Goal: Task Accomplishment & Management: Use online tool/utility

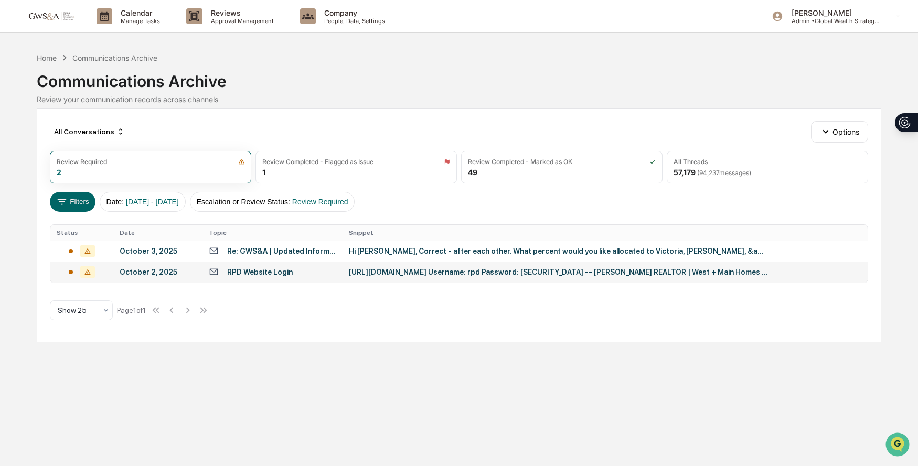
click at [377, 271] on div "[URL][DOMAIN_NAME] Username: rpd Password: [SECURITY_DATA] -- [PERSON_NAME] REA…" at bounding box center [559, 272] width 420 height 8
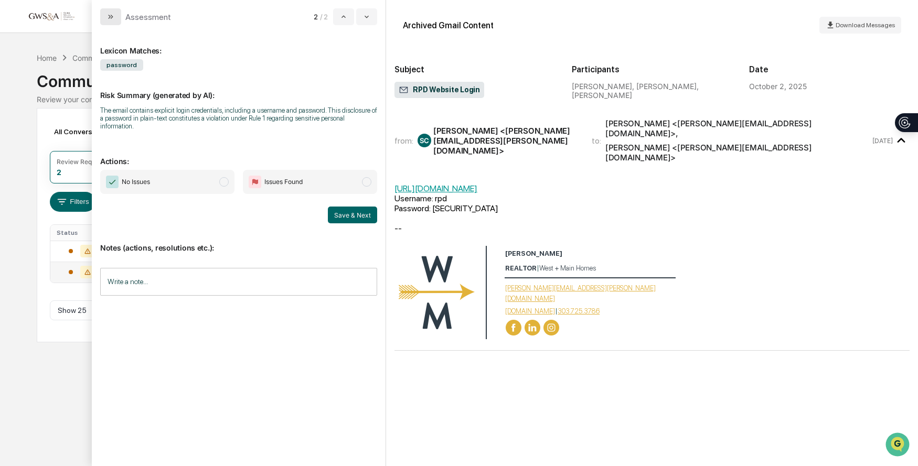
click at [114, 17] on icon "modal" at bounding box center [111, 17] width 8 height 8
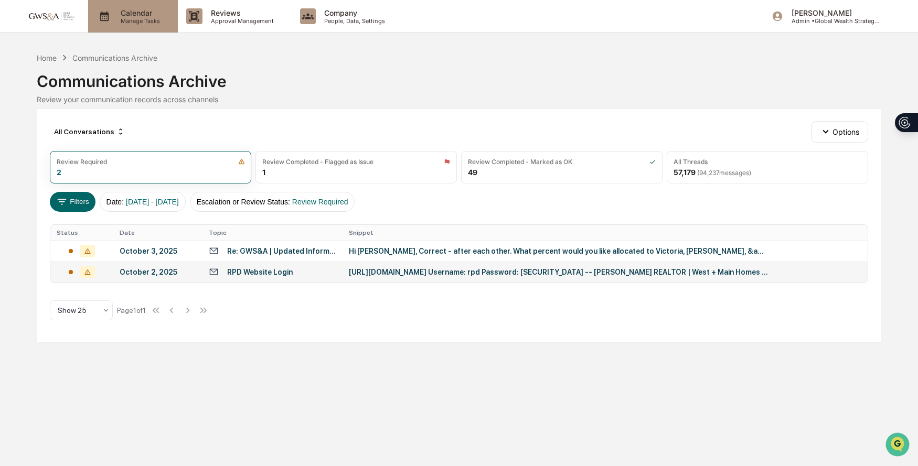
click at [159, 15] on p "Calendar" at bounding box center [138, 12] width 53 height 9
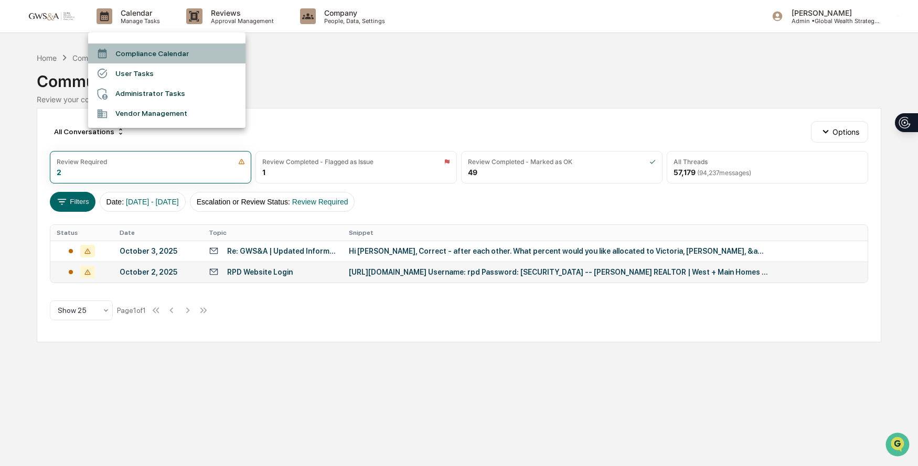
click at [158, 48] on li "Compliance Calendar" at bounding box center [166, 54] width 157 height 20
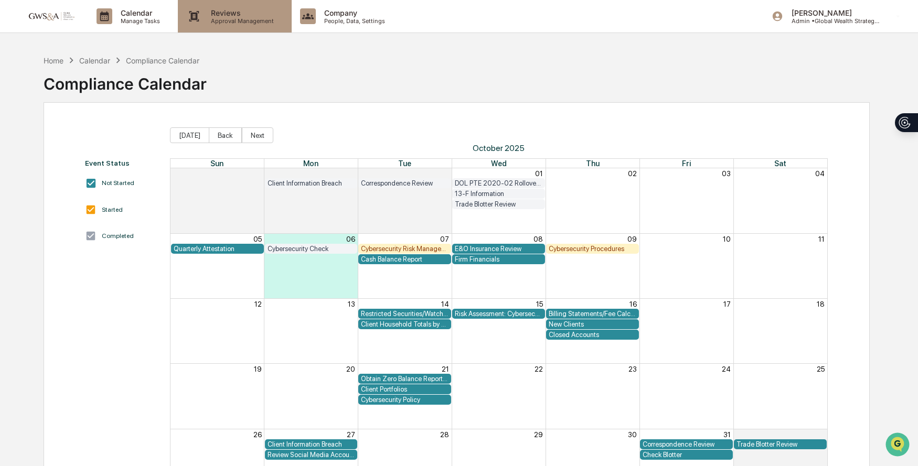
click at [217, 23] on p "Approval Management" at bounding box center [241, 20] width 77 height 7
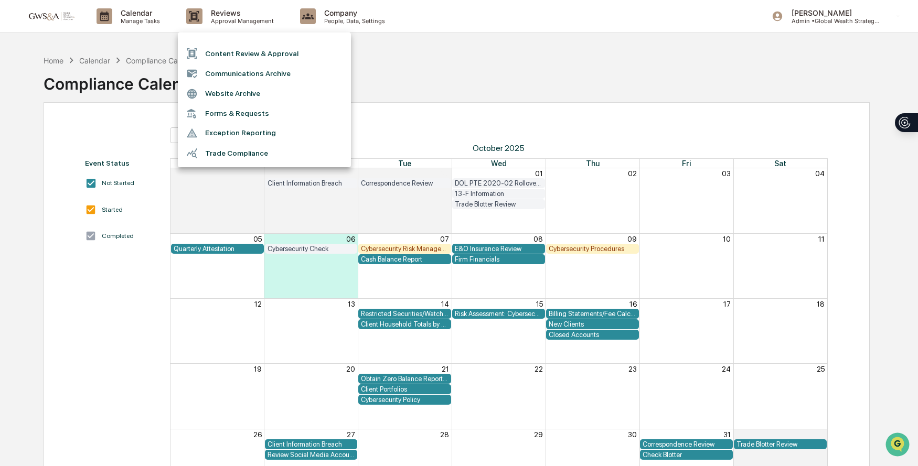
click at [216, 70] on li "Communications Archive" at bounding box center [264, 73] width 173 height 20
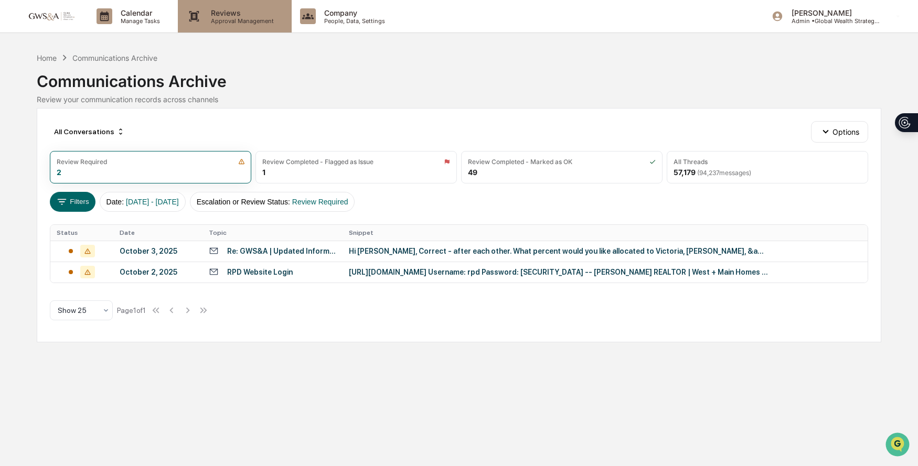
click at [224, 7] on div "Reviews Approval Management" at bounding box center [234, 16] width 113 height 33
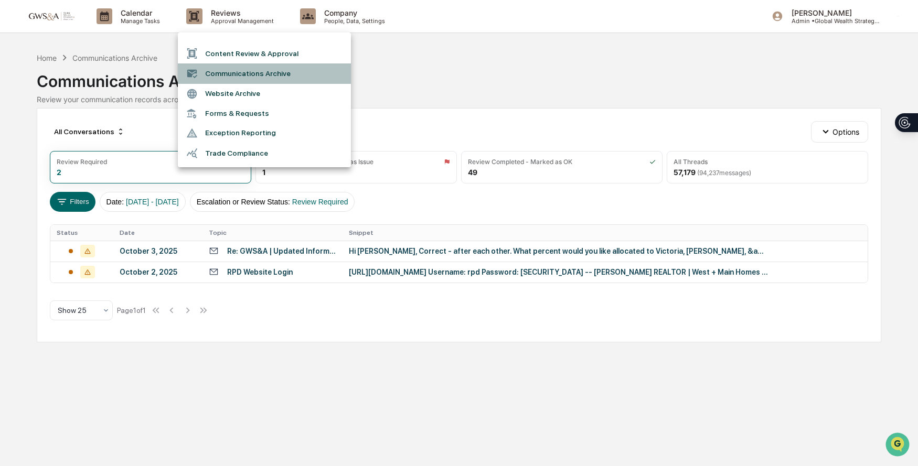
click at [241, 72] on li "Communications Archive" at bounding box center [264, 73] width 173 height 20
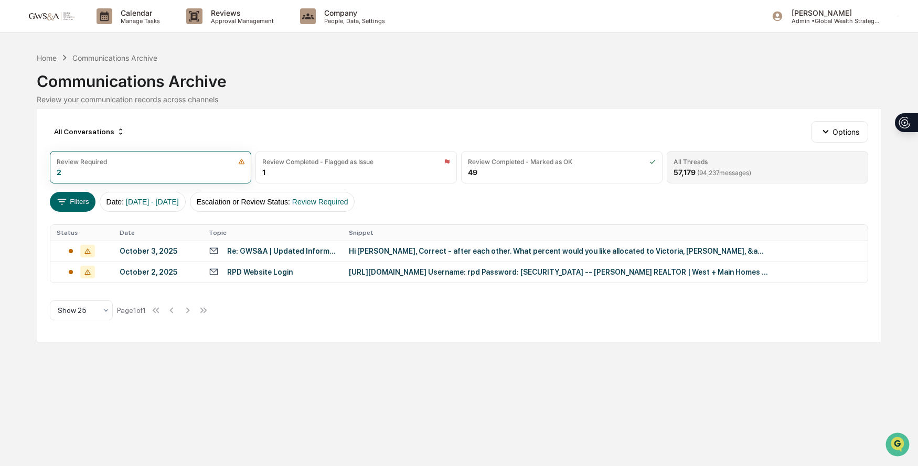
click at [759, 159] on div "All Threads" at bounding box center [768, 162] width 188 height 8
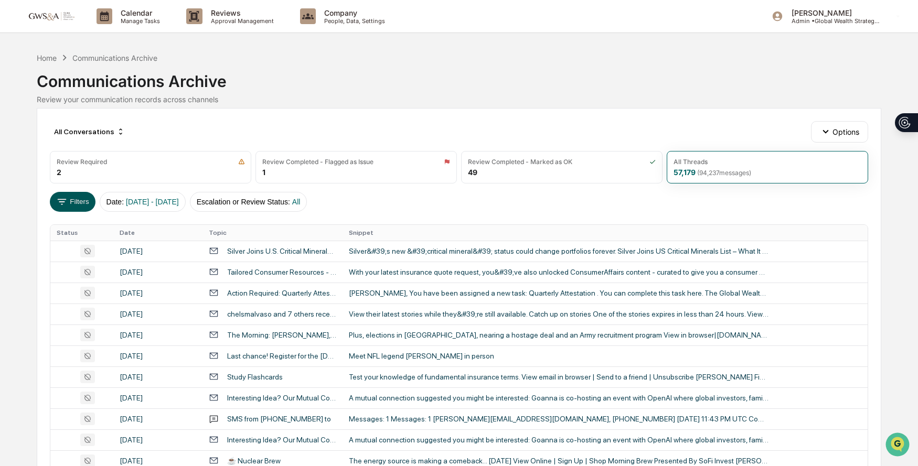
click at [73, 196] on button "Filters" at bounding box center [73, 202] width 46 height 20
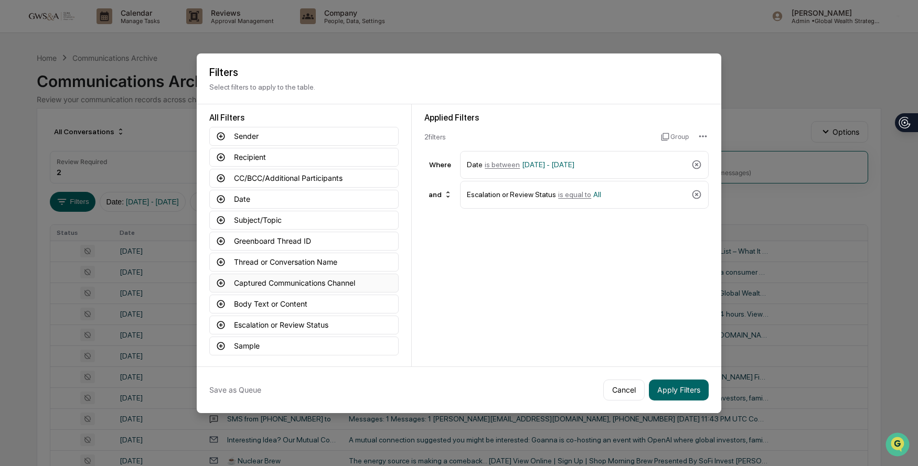
click at [225, 287] on icon at bounding box center [220, 283] width 9 height 9
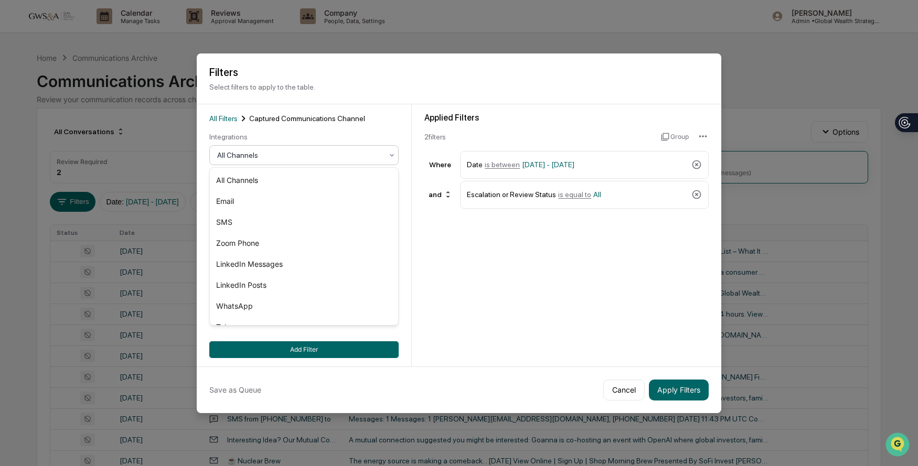
click at [274, 151] on div at bounding box center [299, 155] width 165 height 10
click at [290, 222] on div "SMS" at bounding box center [304, 222] width 188 height 21
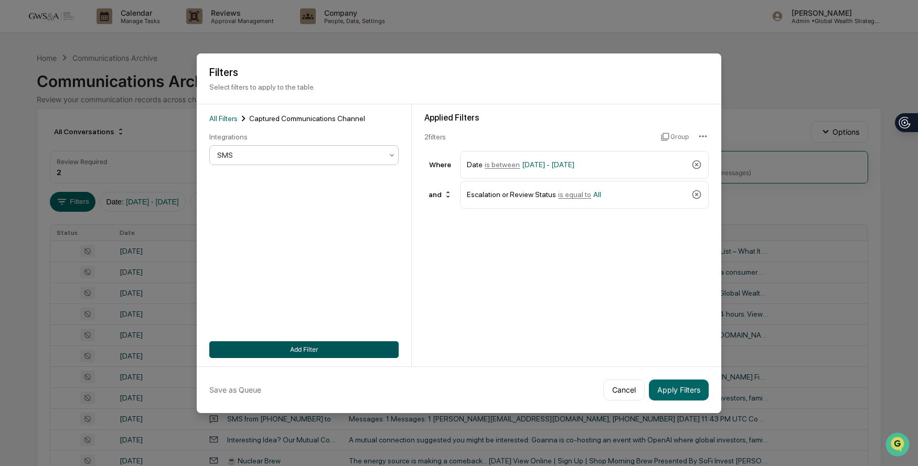
click at [329, 353] on button "Add Filter" at bounding box center [303, 350] width 189 height 17
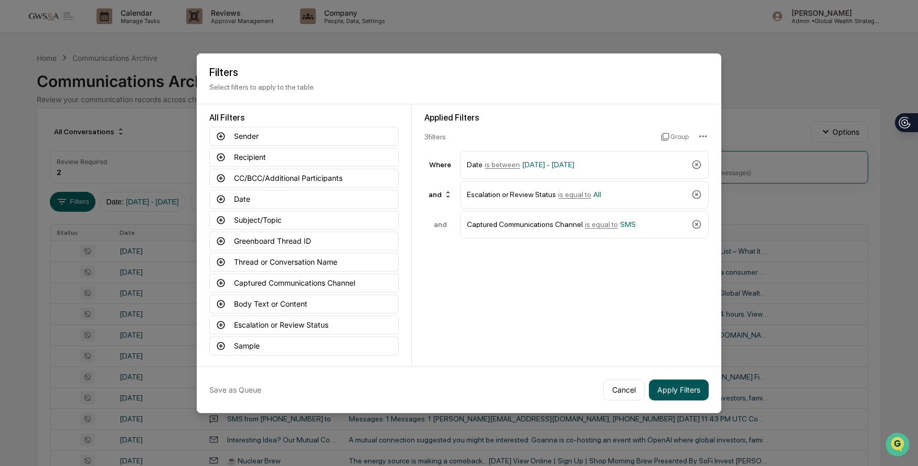
click at [681, 388] on button "Apply Filters" at bounding box center [679, 390] width 60 height 21
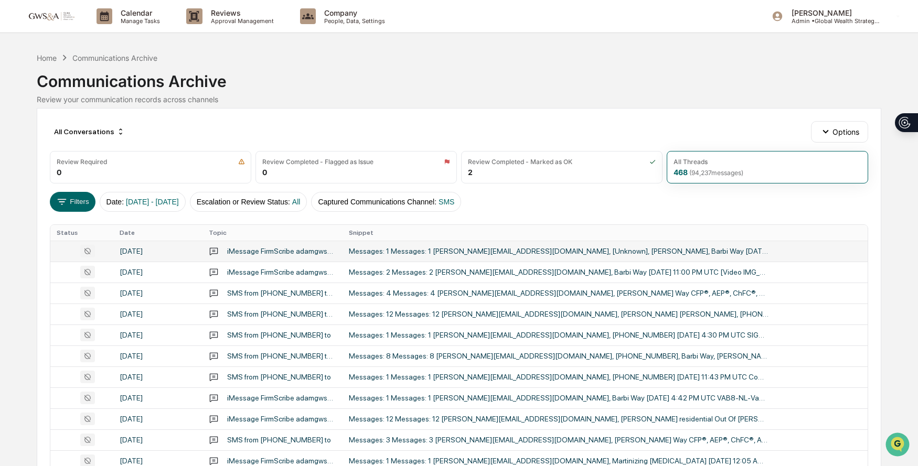
click at [570, 252] on div "Messages: 1 Messages: 1 [PERSON_NAME][EMAIL_ADDRESS][DOMAIN_NAME], [Unknown], […" at bounding box center [559, 251] width 420 height 8
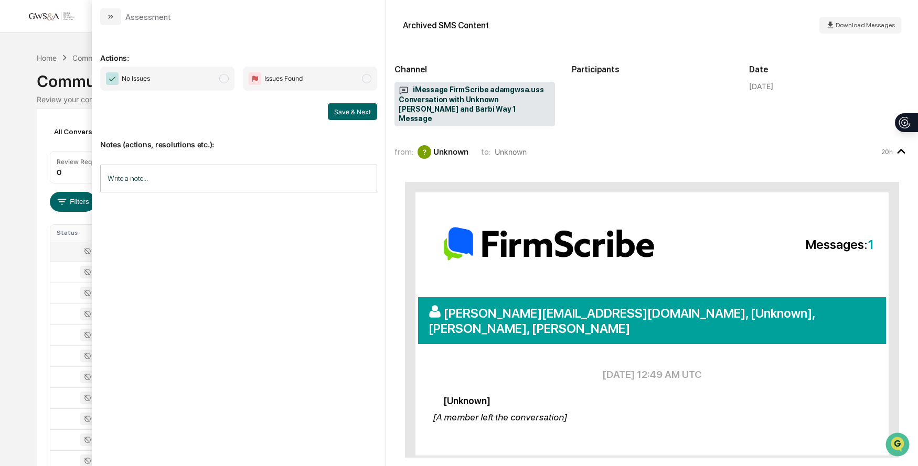
scroll to position [3, 0]
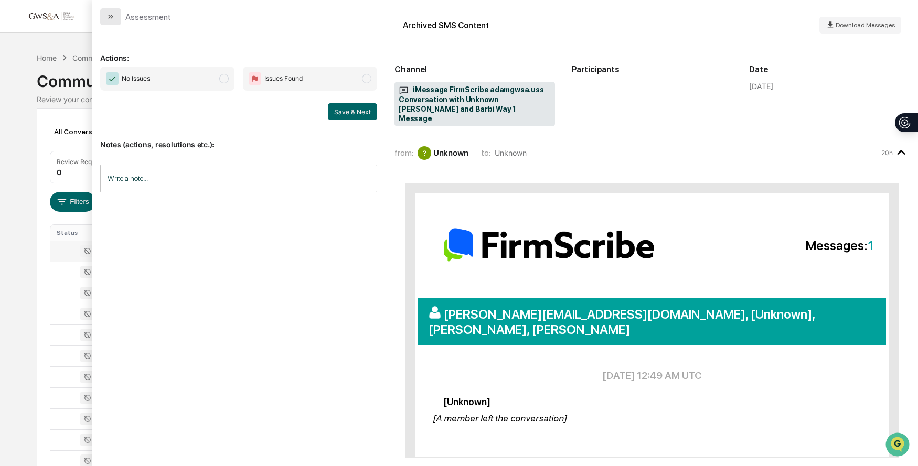
click at [109, 17] on icon "modal" at bounding box center [111, 17] width 8 height 8
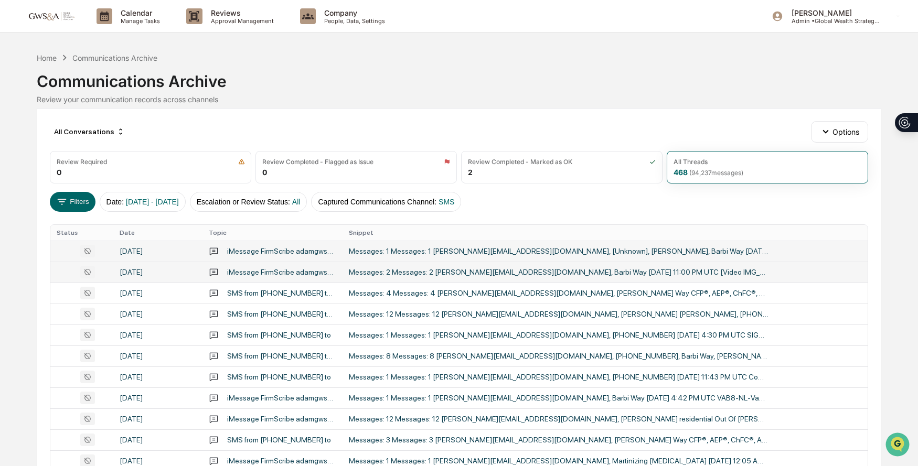
click at [509, 273] on div "Messages: 2 Messages: 2 [PERSON_NAME][EMAIL_ADDRESS][DOMAIN_NAME], Barbi Way [D…" at bounding box center [559, 272] width 420 height 8
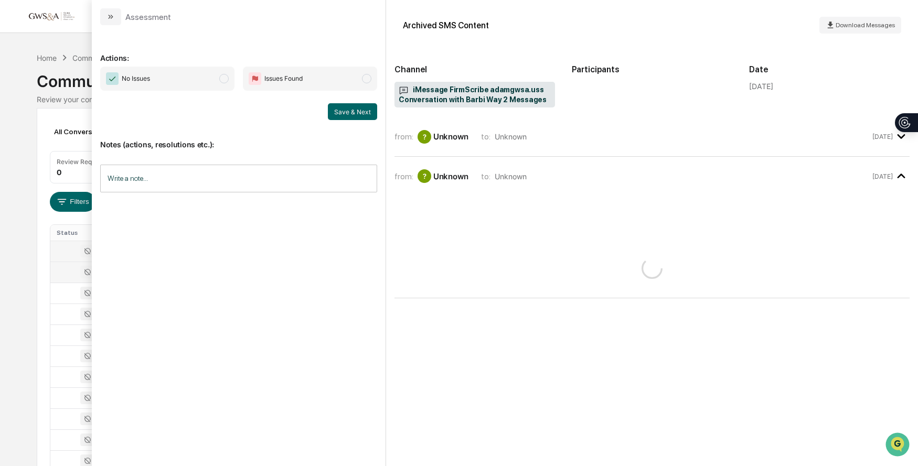
click at [575, 141] on div "from: ? Unknown to: Unknown" at bounding box center [633, 137] width 476 height 14
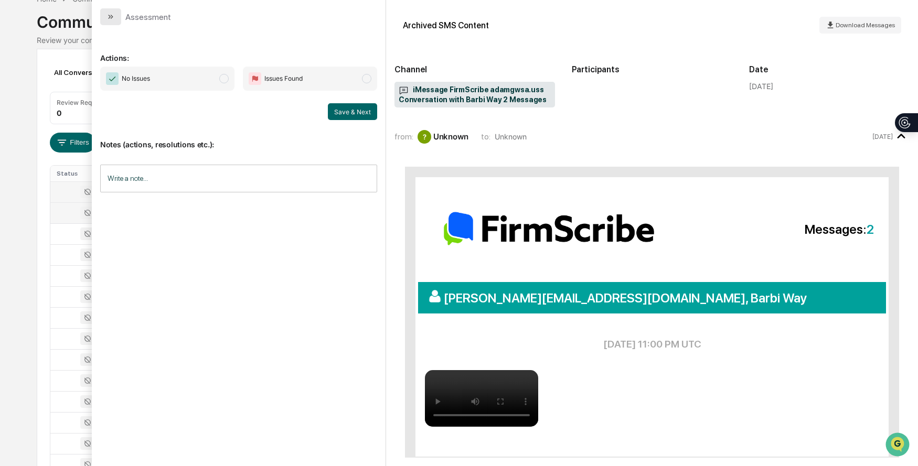
click at [107, 16] on icon "modal" at bounding box center [111, 17] width 8 height 8
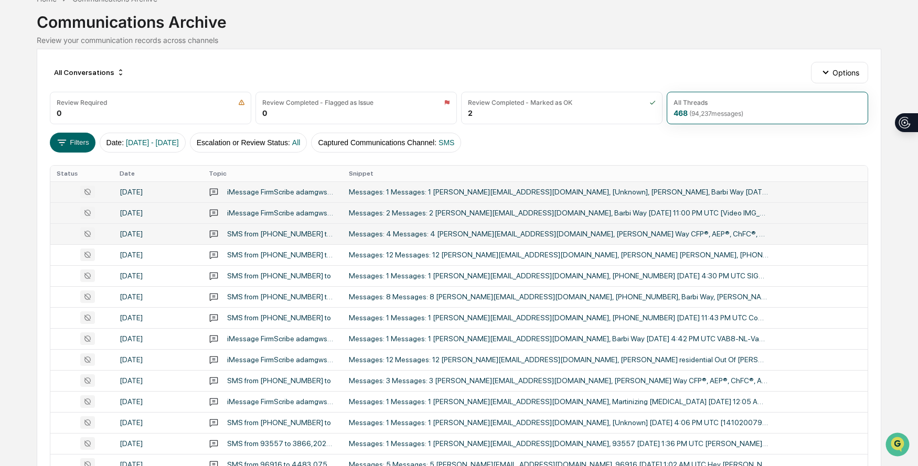
click at [454, 233] on div "Messages: 4 Messages: 4 [PERSON_NAME][EMAIL_ADDRESS][DOMAIN_NAME], [PERSON_NAME…" at bounding box center [559, 234] width 420 height 8
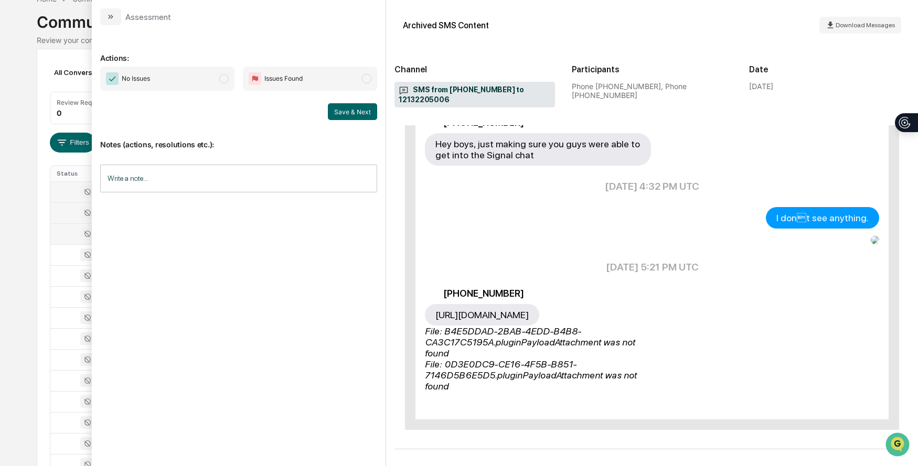
scroll to position [300, 0]
click at [109, 15] on icon "modal" at bounding box center [111, 17] width 8 height 8
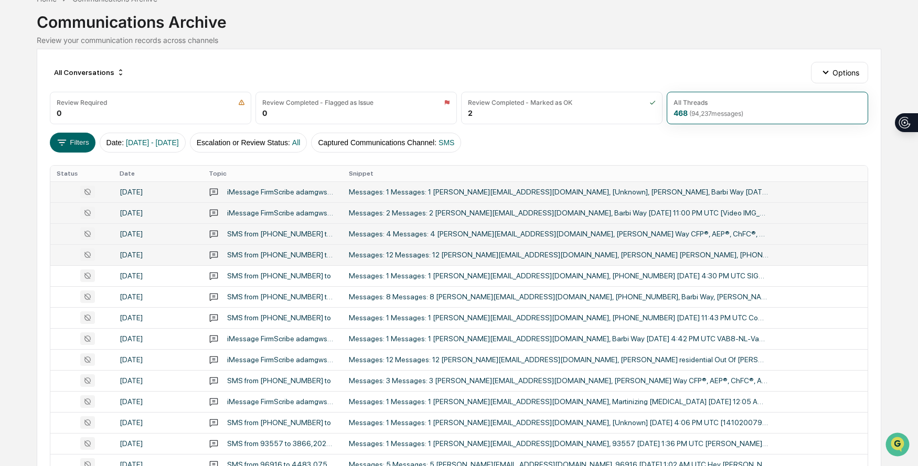
click at [407, 254] on div "Messages: 12 Messages: 12 [PERSON_NAME][EMAIL_ADDRESS][DOMAIN_NAME], [PERSON_NA…" at bounding box center [559, 255] width 420 height 8
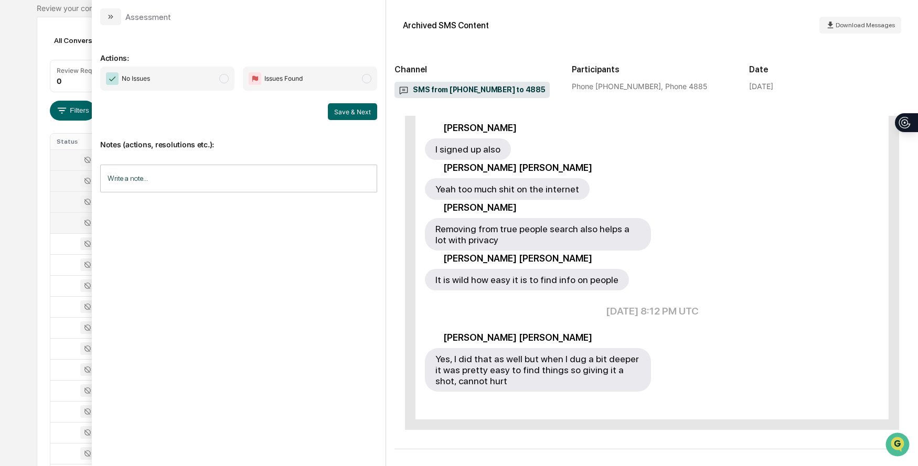
scroll to position [92, 0]
click at [111, 21] on button "modal" at bounding box center [110, 16] width 21 height 17
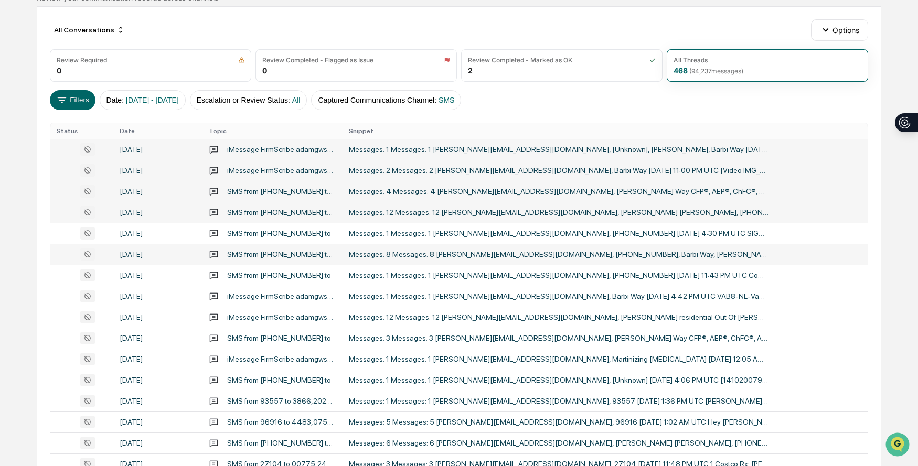
scroll to position [106, 0]
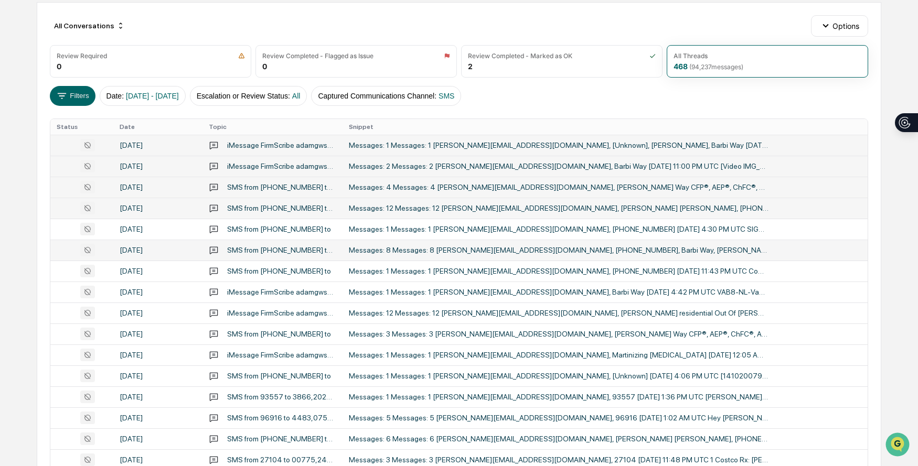
click at [483, 246] on div "Messages: 8 Messages: 8 [PERSON_NAME][EMAIL_ADDRESS][DOMAIN_NAME], [PHONE_NUMBE…" at bounding box center [559, 250] width 420 height 8
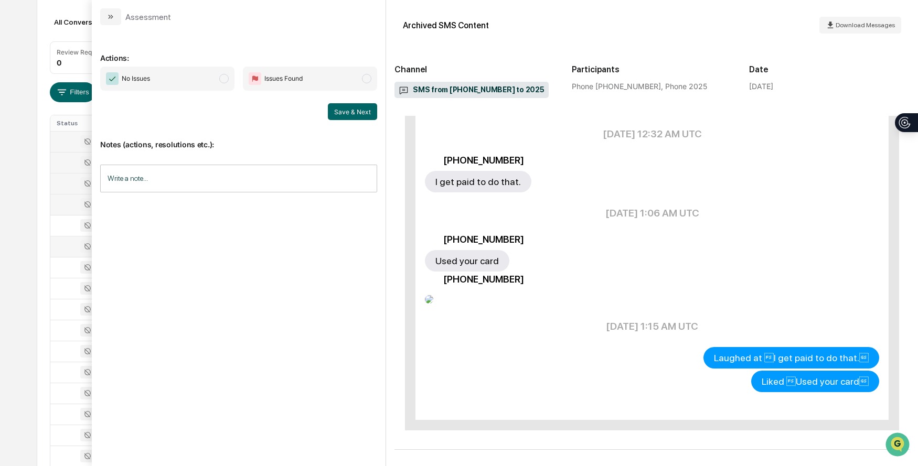
scroll to position [483, 0]
click at [108, 20] on icon "modal" at bounding box center [111, 17] width 8 height 8
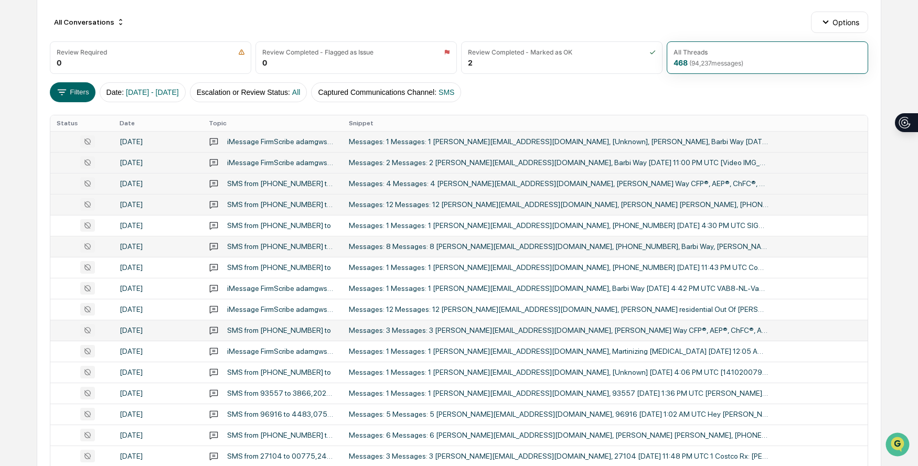
click at [425, 328] on div "Messages: 3 Messages: 3 [PERSON_NAME][EMAIL_ADDRESS][DOMAIN_NAME], [PERSON_NAME…" at bounding box center [559, 330] width 420 height 8
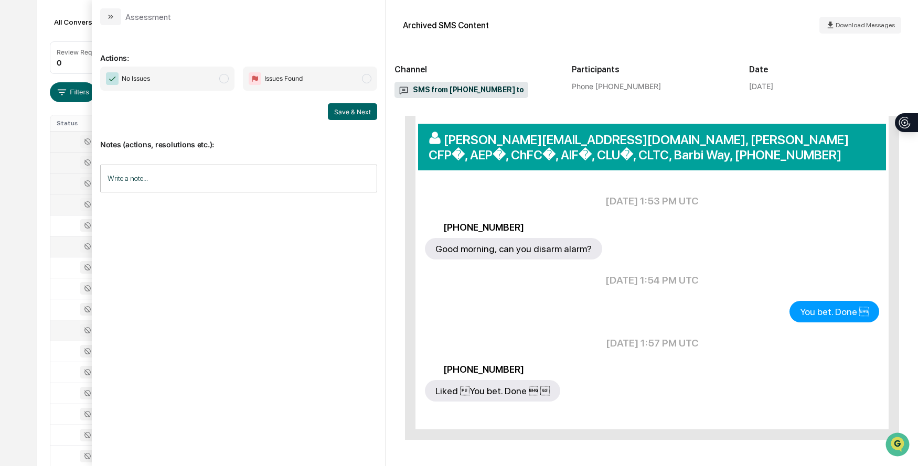
scroll to position [152, 0]
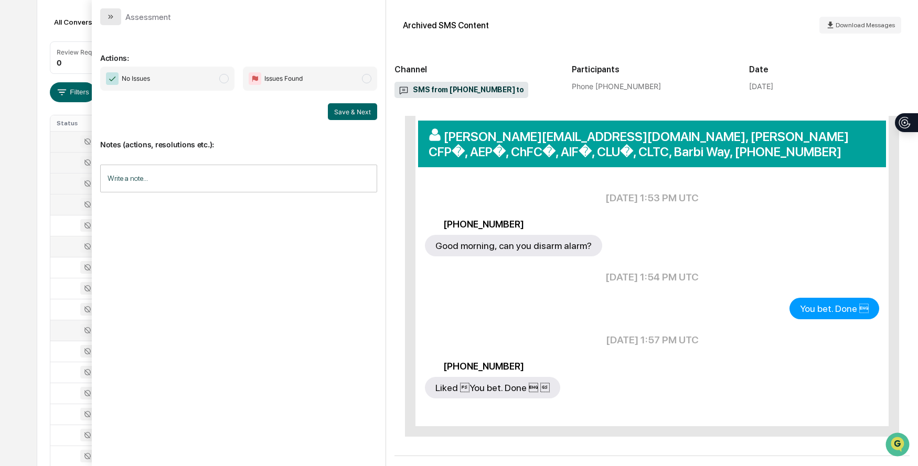
click at [105, 16] on button "modal" at bounding box center [110, 16] width 21 height 17
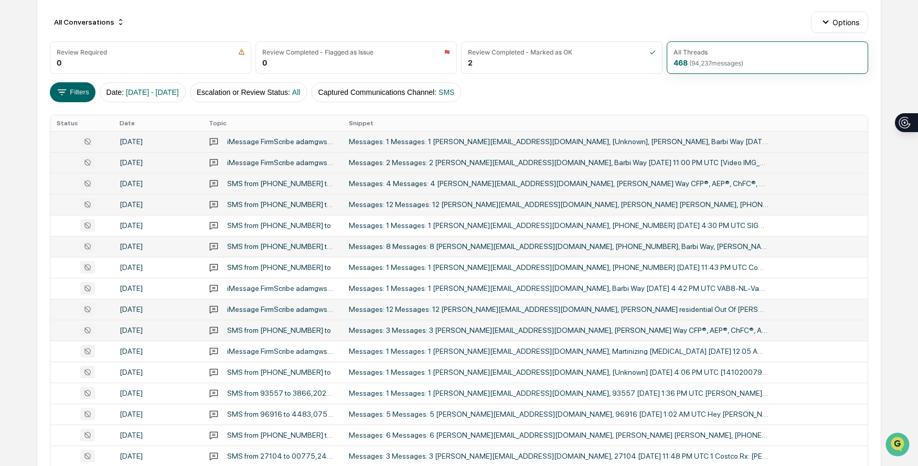
click at [521, 313] on div "Messages: 12 Messages: 12 [PERSON_NAME][EMAIL_ADDRESS][DOMAIN_NAME], [PERSON_NA…" at bounding box center [559, 309] width 420 height 8
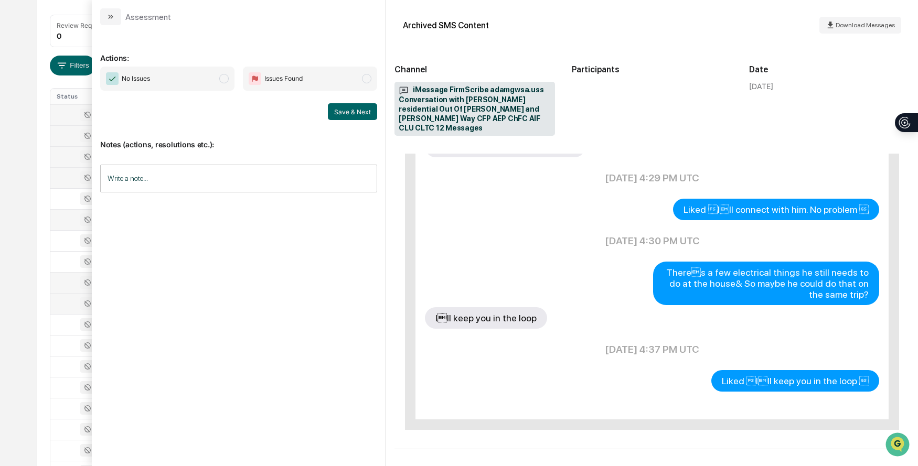
scroll to position [137, 0]
click at [112, 18] on icon "modal" at bounding box center [111, 17] width 8 height 8
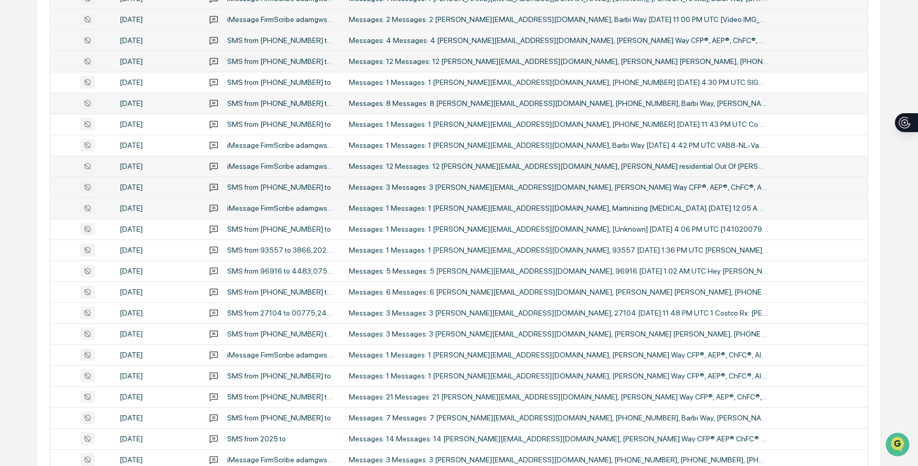
scroll to position [255, 0]
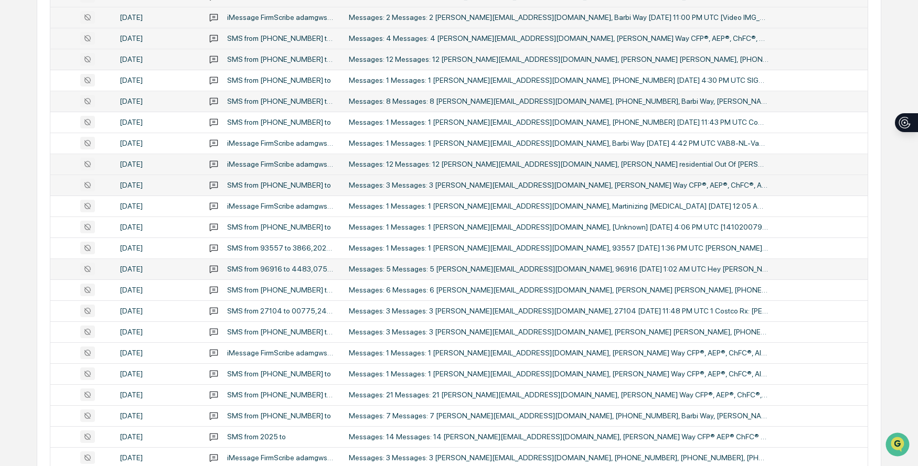
click at [504, 271] on div "Messages: 5 Messages: 5 [PERSON_NAME][EMAIL_ADDRESS][DOMAIN_NAME], 96916 [DATE]…" at bounding box center [559, 269] width 420 height 8
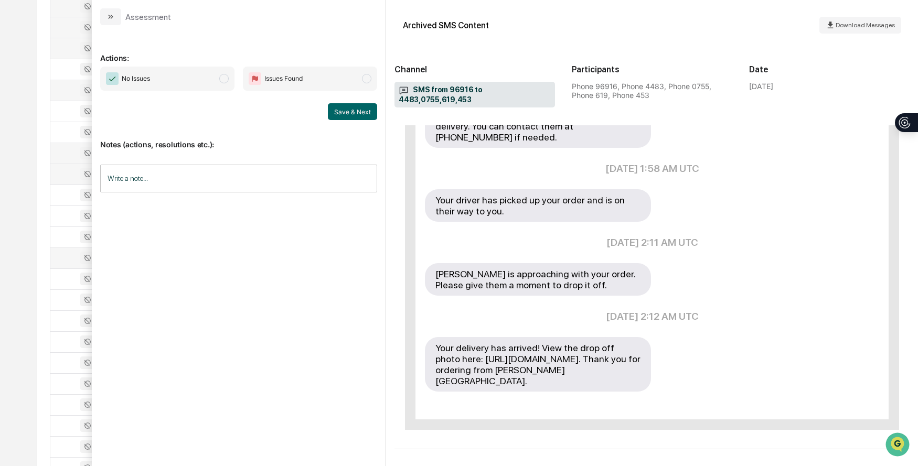
scroll to position [271, 0]
click at [111, 17] on icon "modal" at bounding box center [111, 17] width 8 height 8
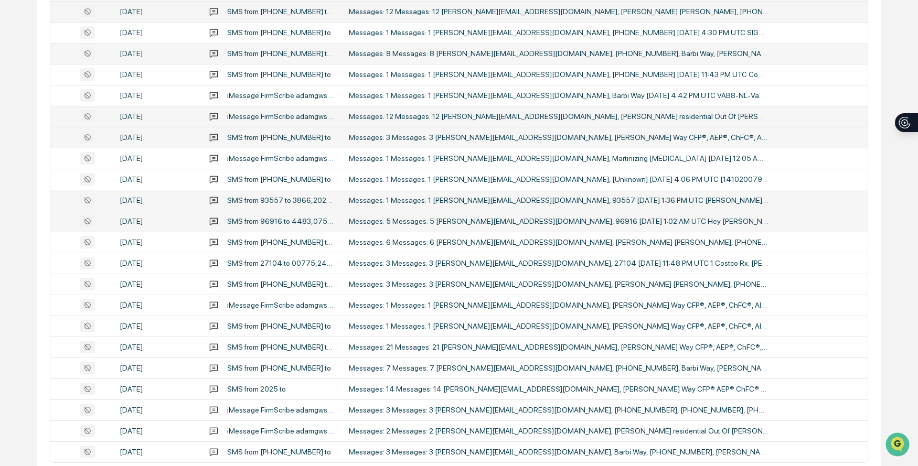
scroll to position [317, 0]
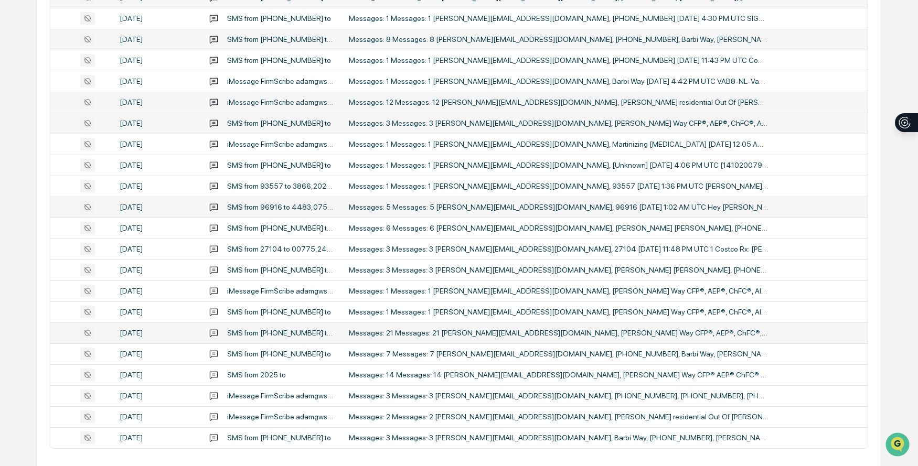
click at [448, 328] on td "Messages: 21 Messages: 21 [PERSON_NAME][EMAIL_ADDRESS][DOMAIN_NAME], [PERSON_NA…" at bounding box center [605, 333] width 525 height 21
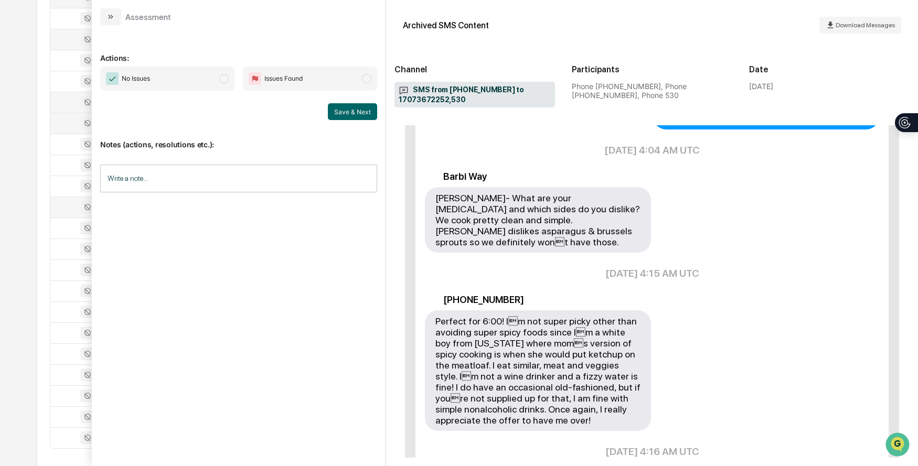
scroll to position [1482, 0]
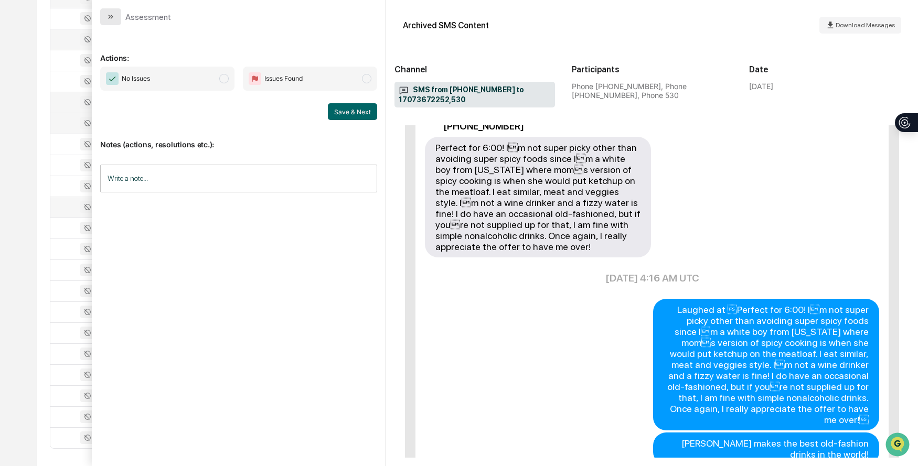
click at [114, 22] on button "modal" at bounding box center [110, 16] width 21 height 17
